Goal: Check status: Check status

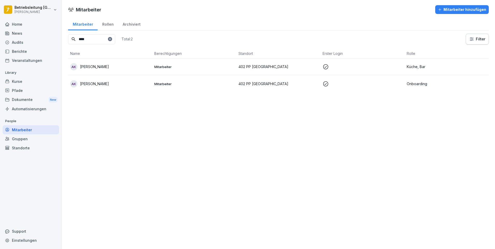
click at [27, 81] on div "Kurse" at bounding box center [31, 81] width 56 height 9
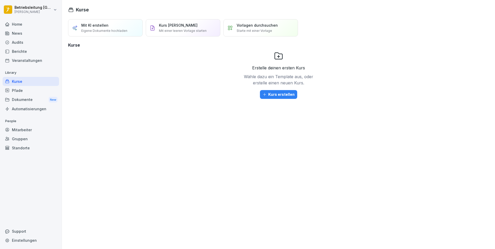
click at [40, 129] on div "Mitarbeiter" at bounding box center [31, 129] width 56 height 9
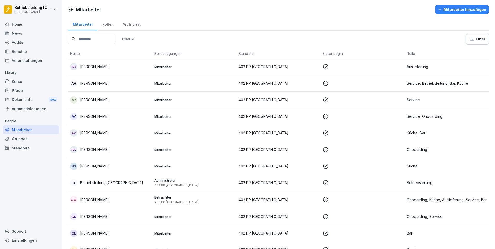
drag, startPoint x: 21, startPoint y: 88, endPoint x: 24, endPoint y: 88, distance: 3.1
click at [21, 88] on div "Pfade" at bounding box center [31, 90] width 56 height 9
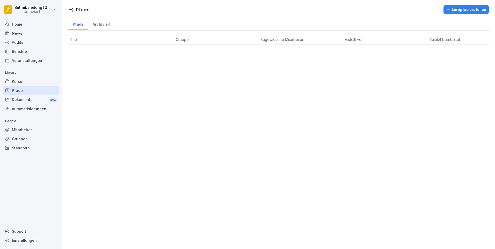
click at [30, 82] on div "Kurse" at bounding box center [31, 81] width 56 height 9
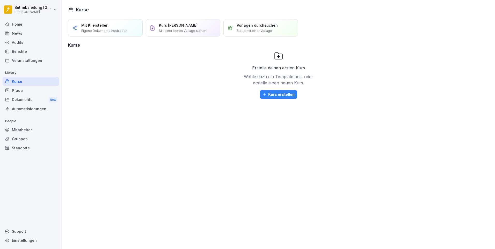
click at [30, 127] on div "Mitarbeiter" at bounding box center [31, 129] width 56 height 9
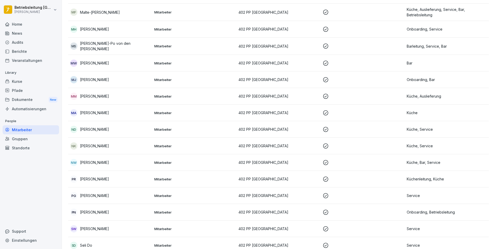
scroll to position [666, 0]
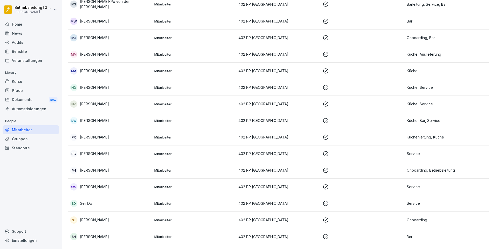
click at [111, 216] on div "SL [PERSON_NAME]" at bounding box center [110, 219] width 80 height 7
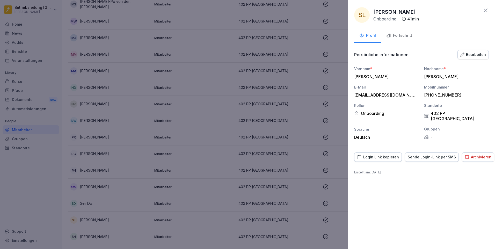
click at [391, 33] on div "Fortschritt" at bounding box center [399, 36] width 26 height 6
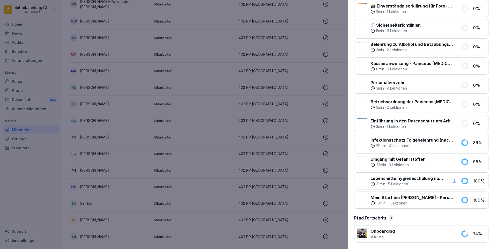
scroll to position [89, 0]
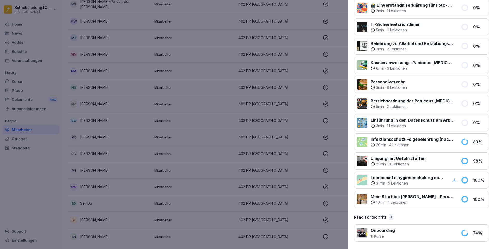
click at [464, 198] on icon at bounding box center [465, 199] width 8 height 8
click at [313, 177] on div at bounding box center [247, 124] width 495 height 249
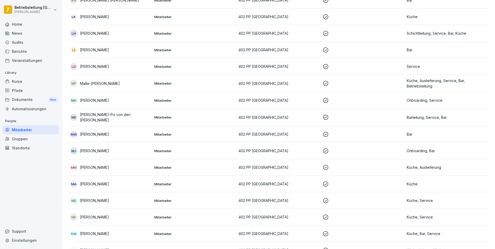
scroll to position [536, 0]
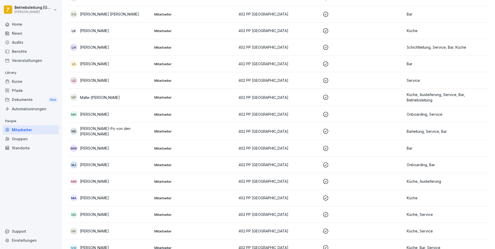
click at [112, 161] on div "[PERSON_NAME]" at bounding box center [110, 164] width 80 height 7
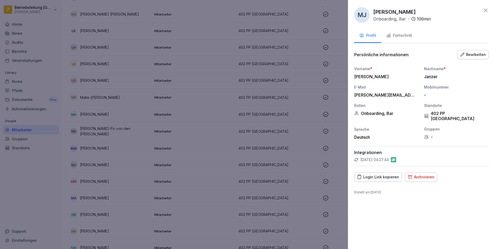
click at [122, 91] on div at bounding box center [247, 124] width 495 height 249
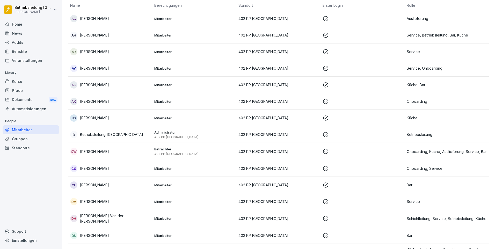
scroll to position [18, 0]
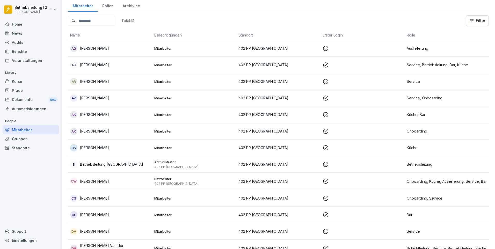
click at [97, 23] on input at bounding box center [91, 21] width 47 height 10
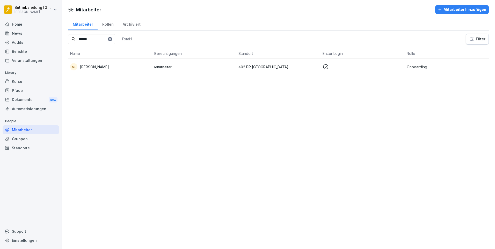
type input "******"
click at [109, 63] on td "SL [PERSON_NAME]" at bounding box center [110, 67] width 84 height 17
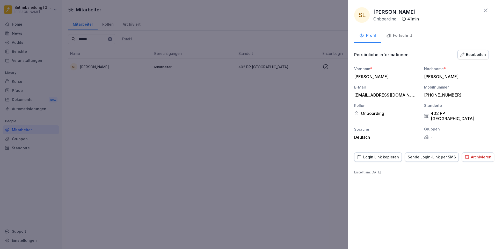
click at [294, 153] on div at bounding box center [247, 124] width 495 height 249
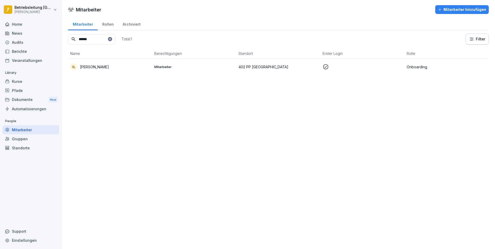
click at [166, 71] on td "Mitarbeiter" at bounding box center [194, 67] width 84 height 17
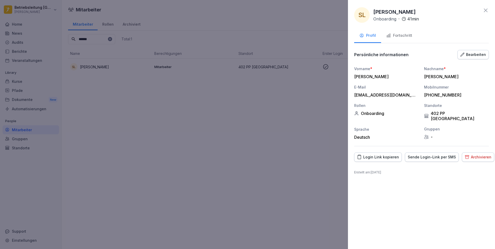
click at [144, 103] on div at bounding box center [247, 124] width 495 height 249
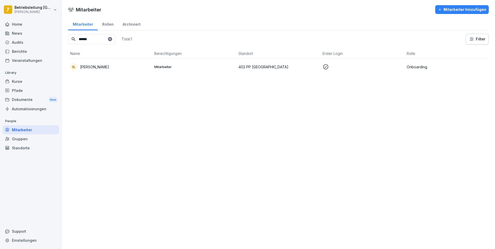
click at [27, 52] on div "Berichte" at bounding box center [31, 51] width 56 height 9
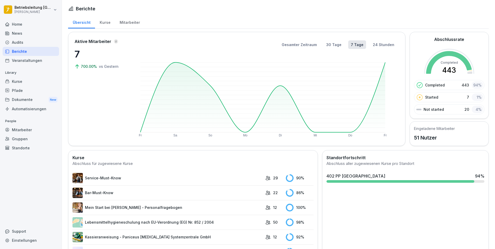
click at [123, 24] on div "Mitarbeiter" at bounding box center [130, 21] width 30 height 13
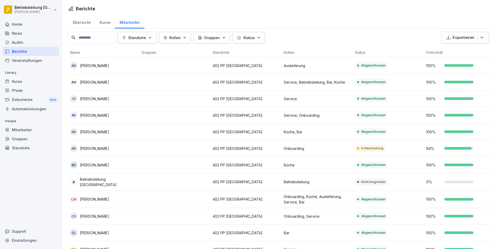
click at [104, 21] on div "Kurse" at bounding box center [105, 21] width 20 height 13
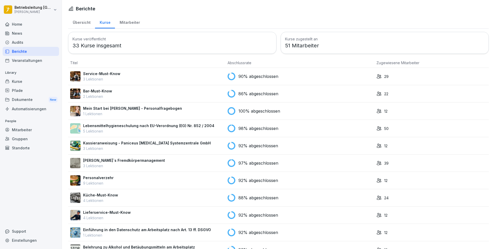
click at [234, 112] on div "100% abgeschlossen" at bounding box center [300, 111] width 145 height 8
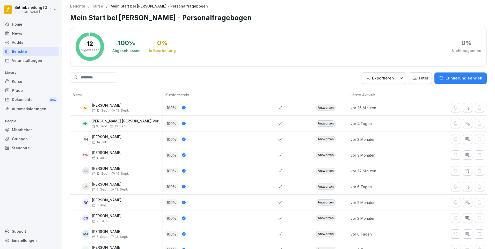
click at [323, 106] on div "Antworten" at bounding box center [326, 108] width 20 height 6
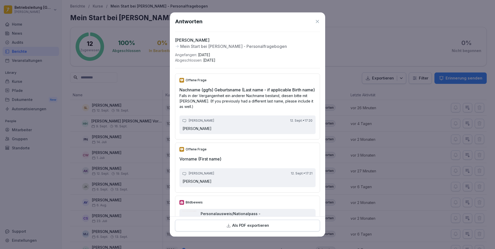
click at [246, 227] on p "Als PDF exportieren" at bounding box center [250, 226] width 37 height 6
click at [315, 21] on icon at bounding box center [317, 21] width 5 height 5
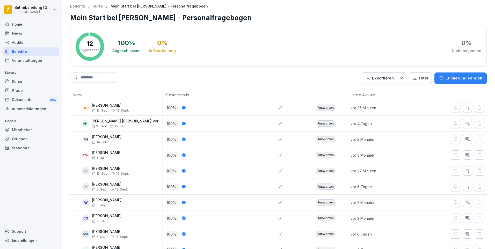
click at [321, 170] on div "Antworten" at bounding box center [326, 171] width 20 height 6
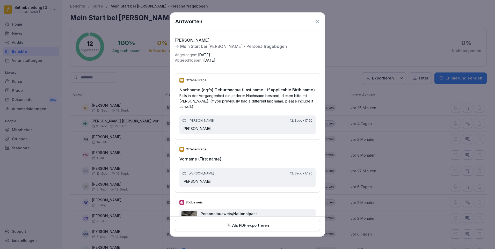
click at [248, 228] on p "Als PDF exportieren" at bounding box center [250, 226] width 37 height 6
click at [315, 20] on icon at bounding box center [317, 21] width 5 height 5
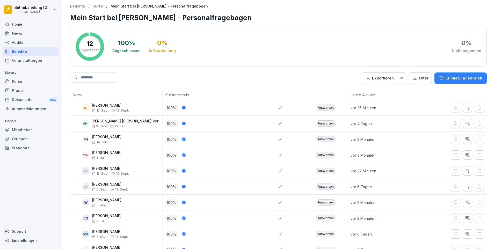
click at [22, 94] on div "Pfade" at bounding box center [31, 90] width 56 height 9
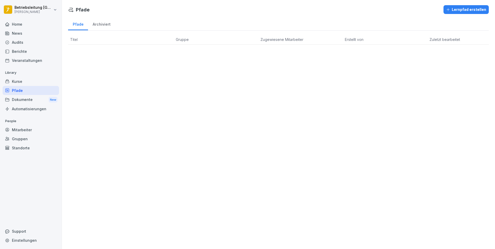
click at [25, 82] on div "Kurse" at bounding box center [31, 81] width 56 height 9
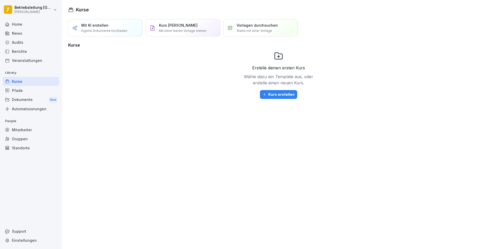
click at [34, 92] on div "Pfade" at bounding box center [31, 90] width 56 height 9
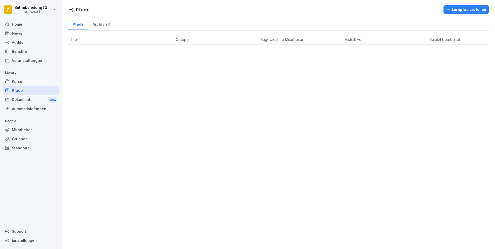
click at [30, 133] on div "Mitarbeiter" at bounding box center [31, 129] width 56 height 9
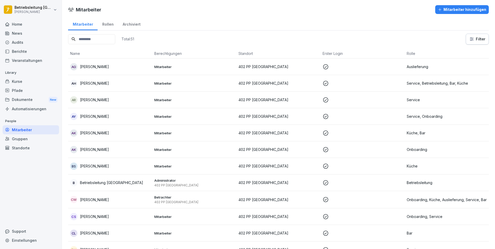
click at [102, 41] on input at bounding box center [91, 39] width 47 height 10
type input "*"
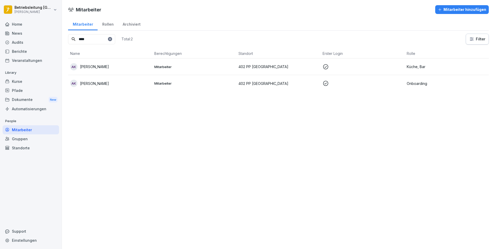
type input "****"
click at [111, 91] on td "AK Anna Kropp" at bounding box center [110, 83] width 84 height 17
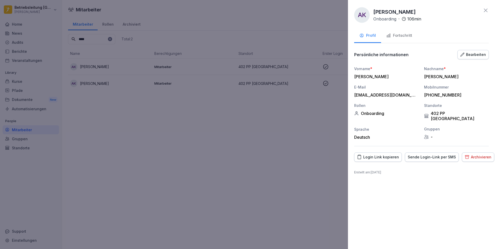
click at [405, 36] on div "Fortschritt" at bounding box center [399, 36] width 26 height 6
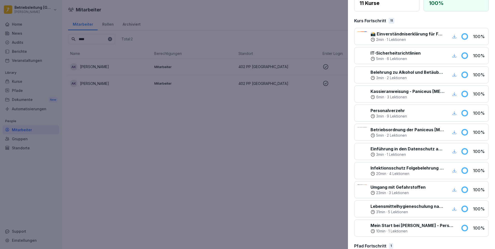
scroll to position [89, 0]
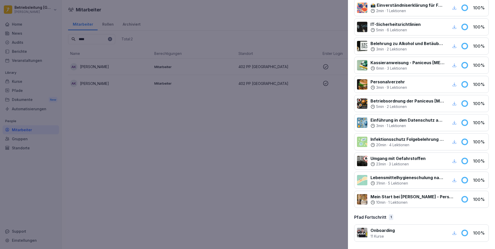
click at [452, 232] on icon "button" at bounding box center [454, 233] width 4 height 4
click at [202, 162] on div at bounding box center [247, 124] width 495 height 249
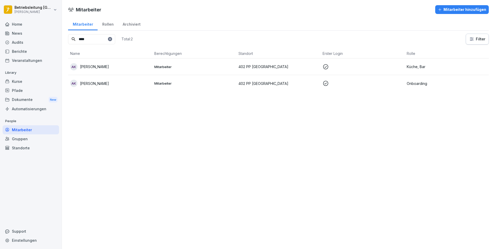
click at [112, 40] on icon at bounding box center [109, 39] width 3 height 3
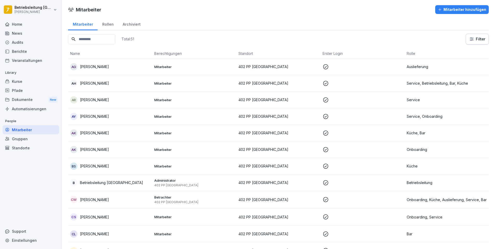
click at [96, 36] on input at bounding box center [91, 39] width 47 height 10
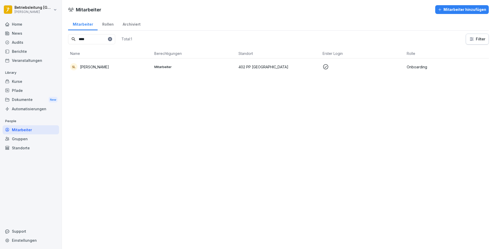
type input "****"
click at [122, 70] on td "SL [PERSON_NAME]" at bounding box center [110, 67] width 84 height 17
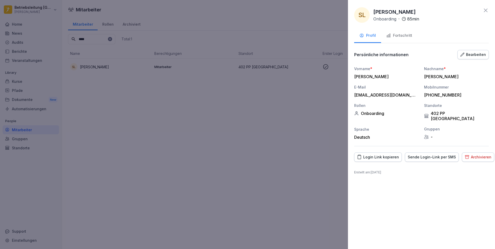
click at [396, 38] on div "Fortschritt" at bounding box center [399, 36] width 26 height 6
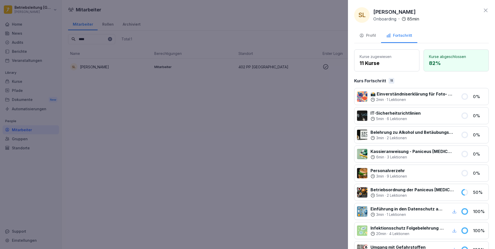
click at [186, 206] on div at bounding box center [247, 124] width 495 height 249
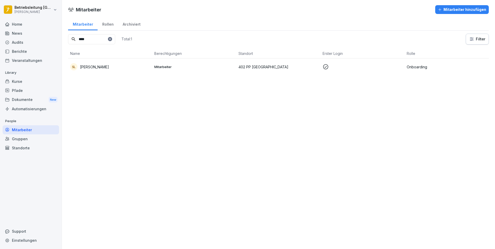
click at [197, 60] on td "Mitarbeiter" at bounding box center [194, 67] width 84 height 17
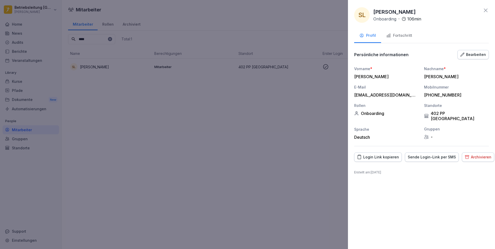
click at [399, 31] on button "Fortschritt" at bounding box center [399, 36] width 36 height 14
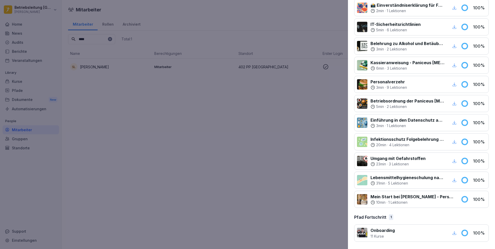
click at [452, 233] on icon "button" at bounding box center [454, 233] width 5 height 5
